Goal: Find specific page/section: Find specific page/section

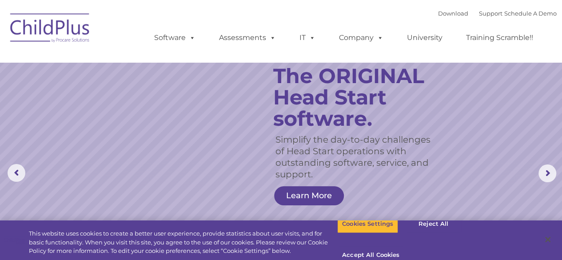
select select "MEDIUM"
click at [404, 246] on button "Accept All Cookies" at bounding box center [370, 255] width 67 height 19
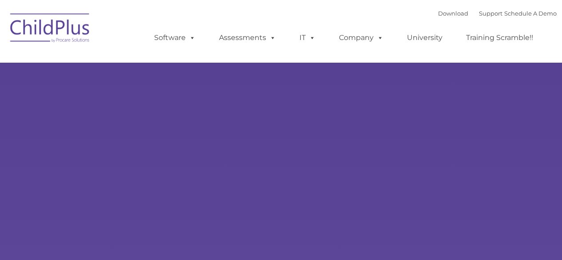
type input ""
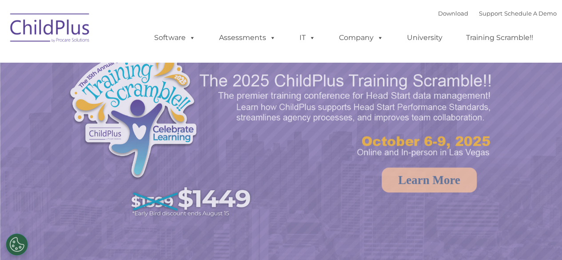
select select "MEDIUM"
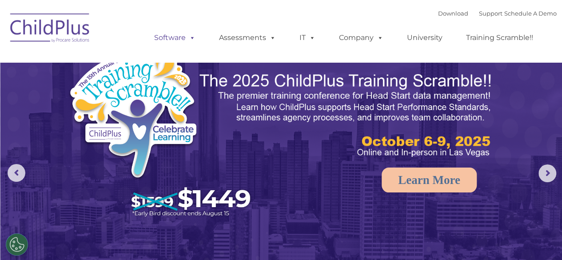
click at [161, 32] on link "Software" at bounding box center [174, 38] width 59 height 18
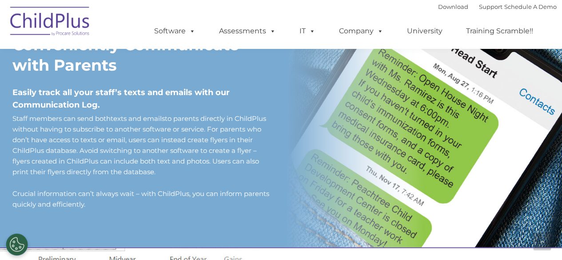
scroll to position [794, 0]
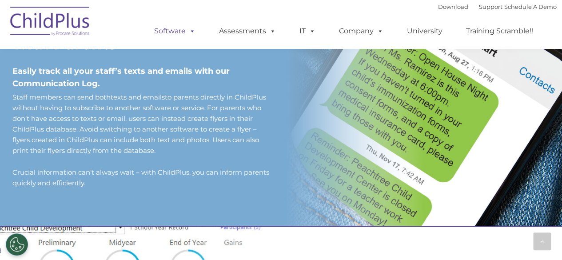
click at [186, 34] on span at bounding box center [191, 31] width 10 height 8
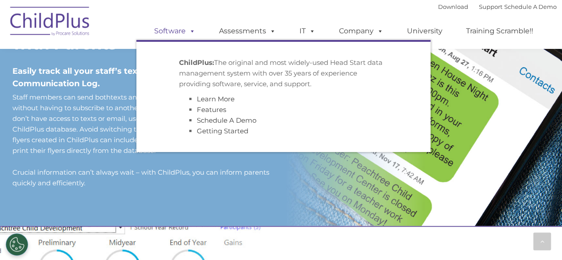
click at [186, 34] on span at bounding box center [191, 31] width 10 height 8
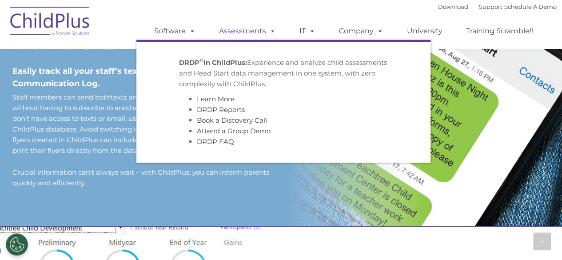
click at [251, 32] on link "Assessments" at bounding box center [247, 31] width 75 height 18
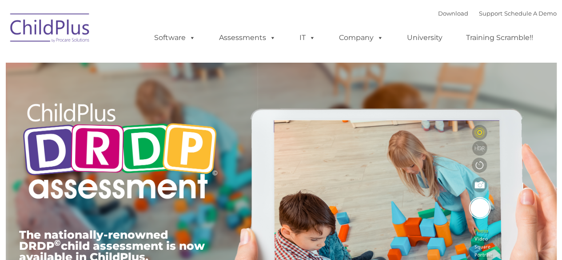
type input ""
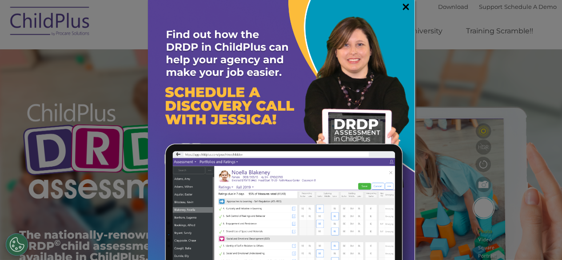
click at [401, 11] on link "×" at bounding box center [406, 6] width 10 height 9
